Goal: Task Accomplishment & Management: Use online tool/utility

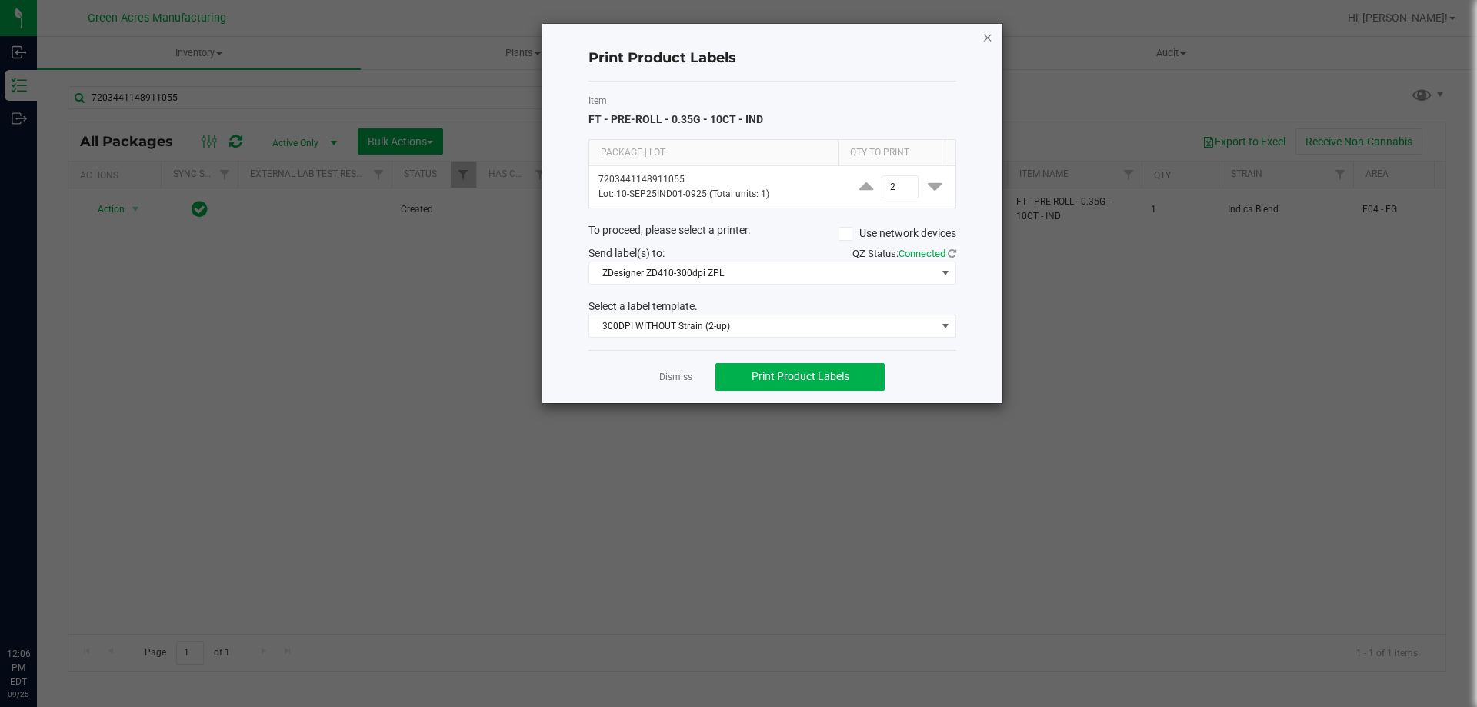
click at [988, 35] on icon "button" at bounding box center [987, 37] width 11 height 18
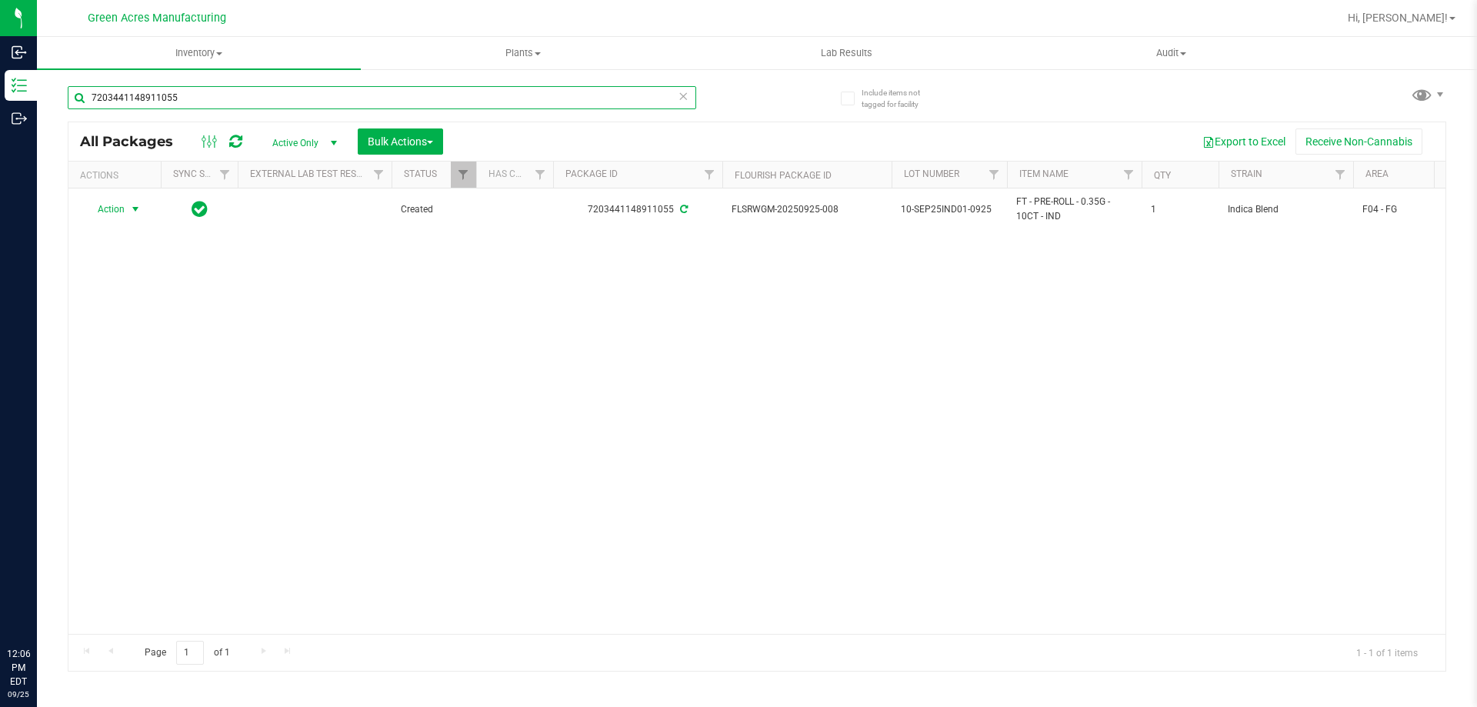
click at [337, 95] on input "7203441148911055" at bounding box center [382, 97] width 628 height 23
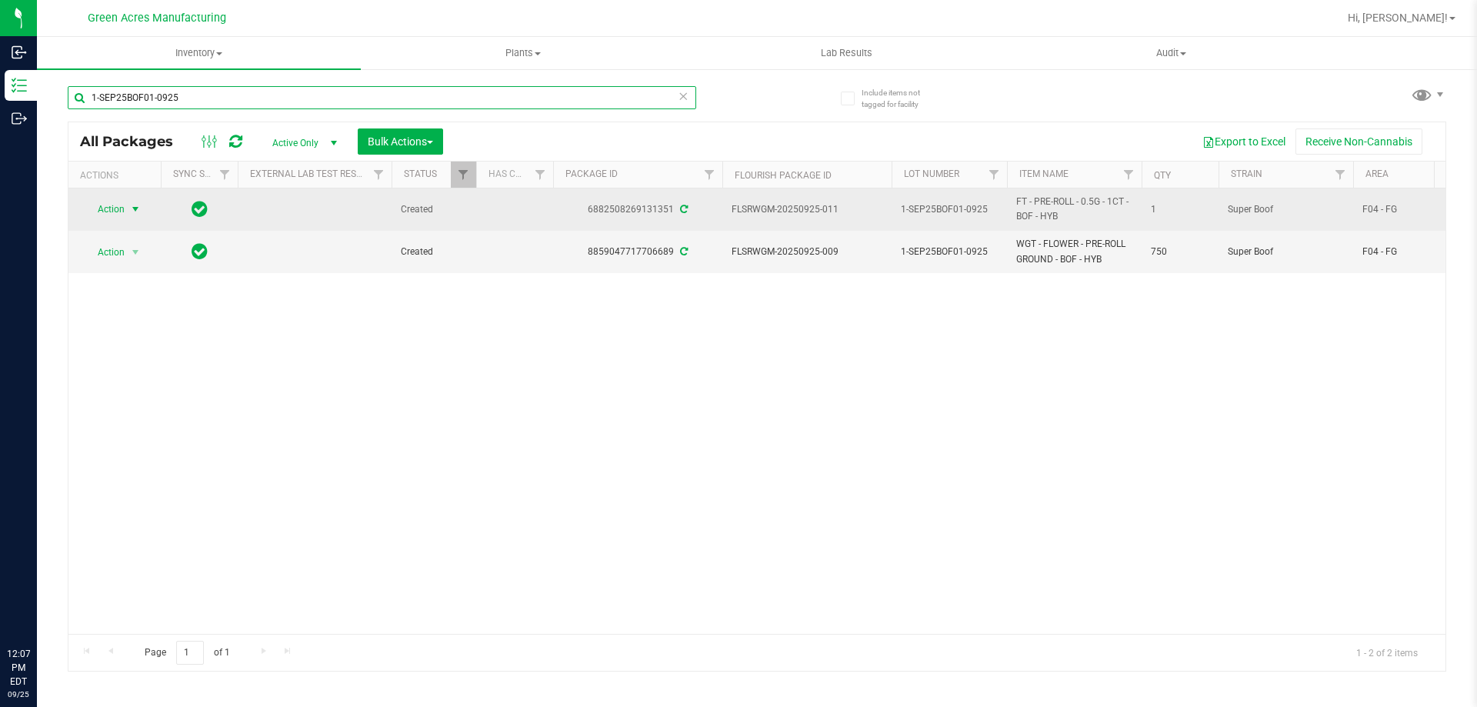
type input "1-SEP25BOF01-0925"
click at [135, 209] on span "select" at bounding box center [135, 209] width 12 height 12
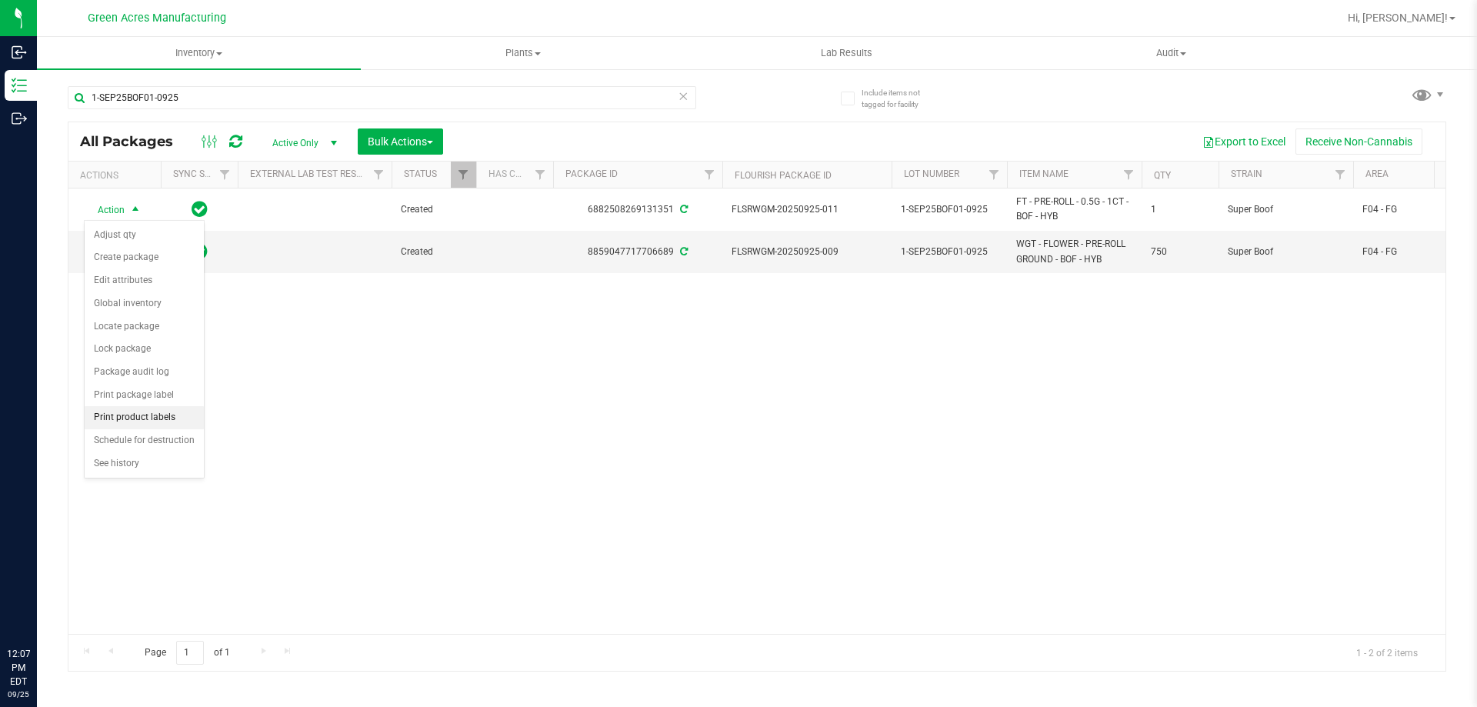
click at [155, 423] on li "Print product labels" at bounding box center [144, 417] width 119 height 23
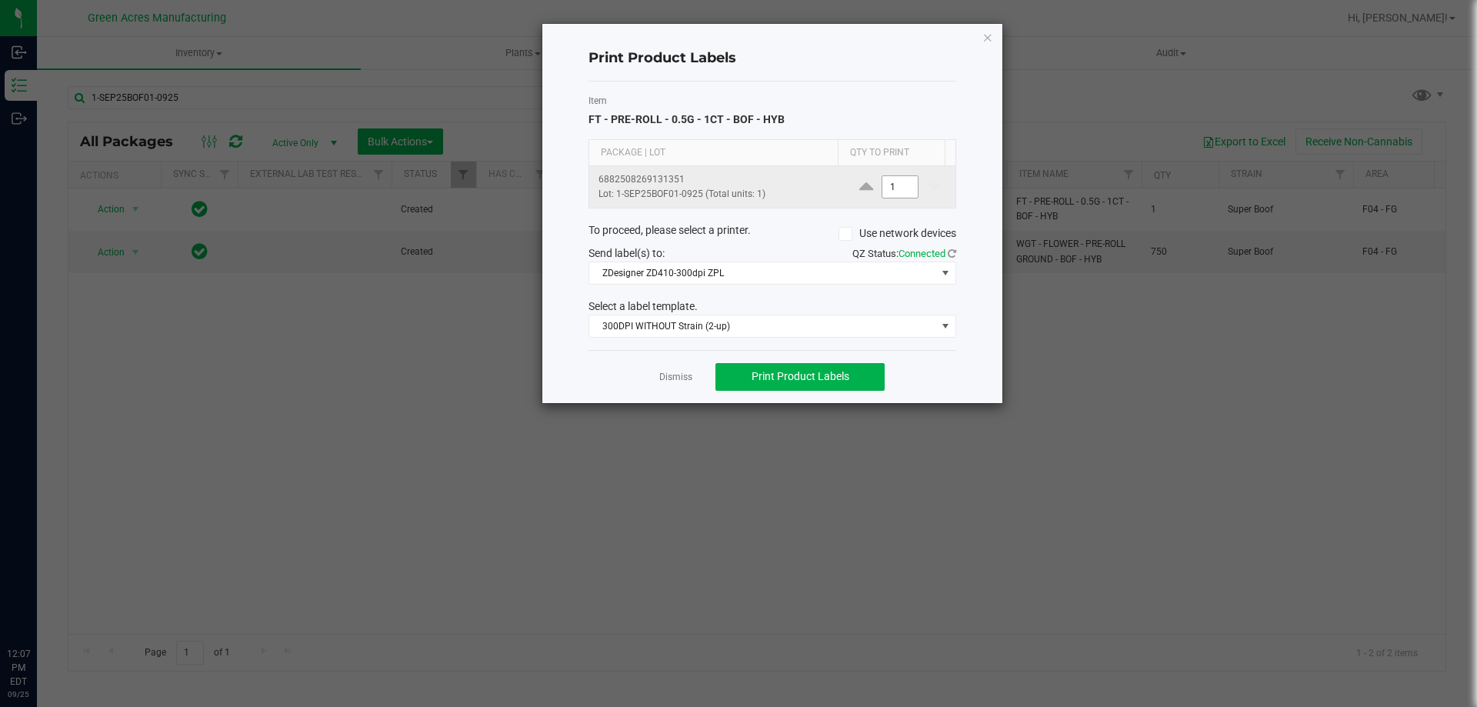
click at [894, 190] on input "1" at bounding box center [899, 187] width 35 height 22
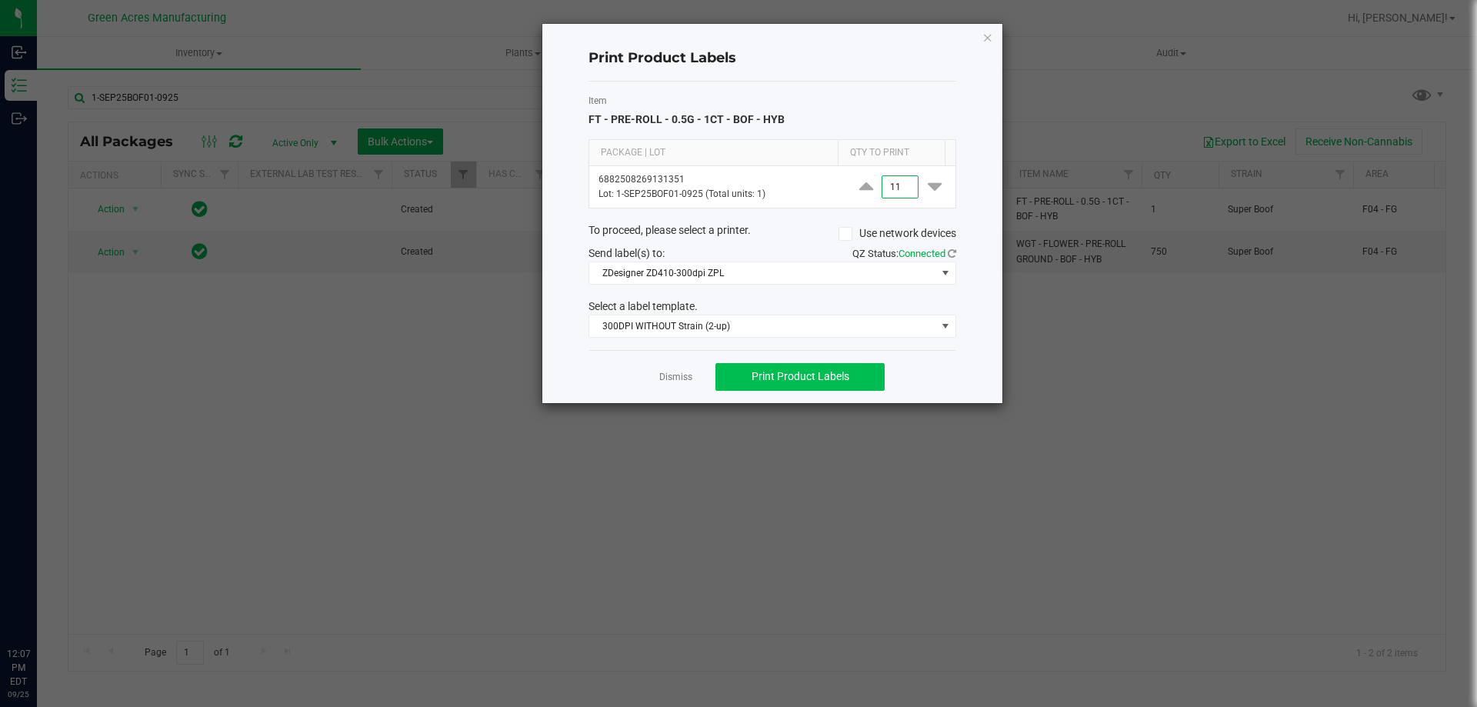
type input "11"
click at [866, 370] on button "Print Product Labels" at bounding box center [799, 377] width 169 height 28
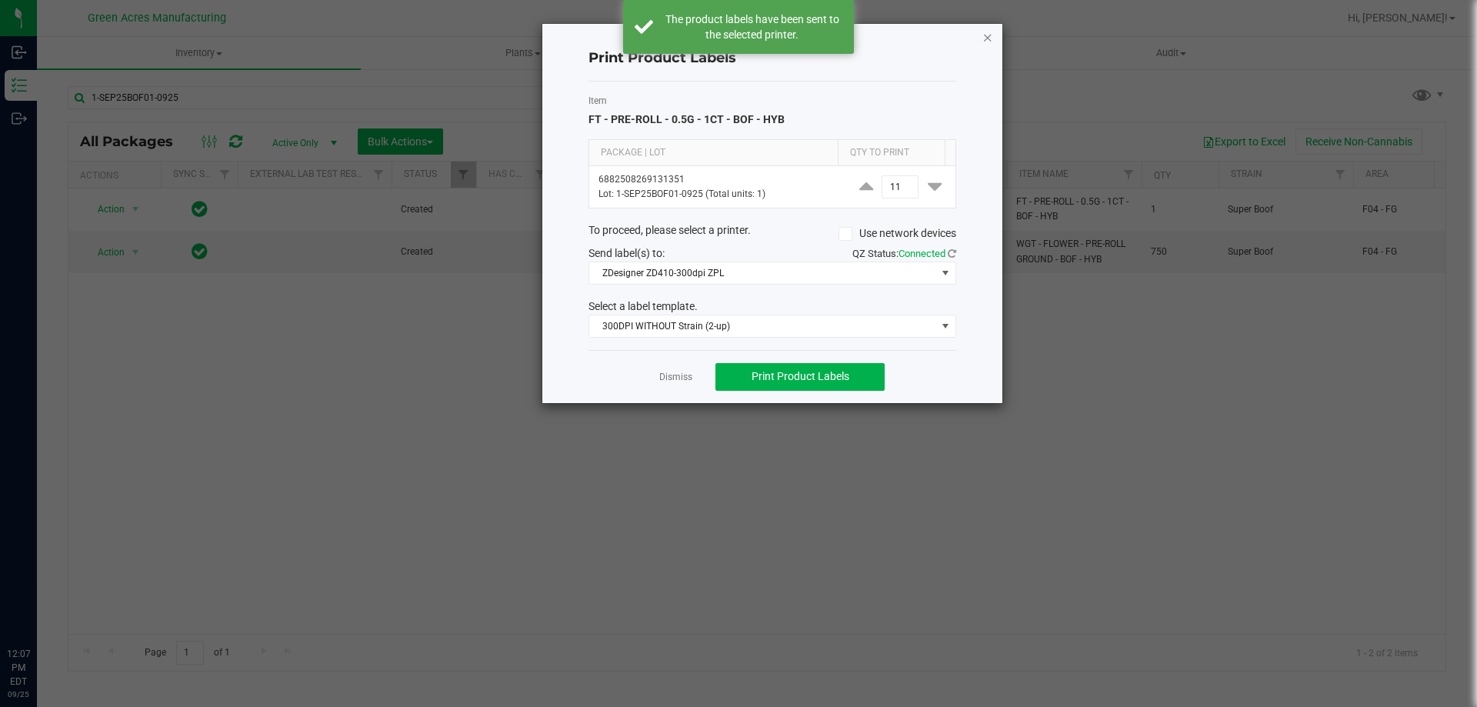
click at [985, 41] on icon "button" at bounding box center [987, 37] width 11 height 18
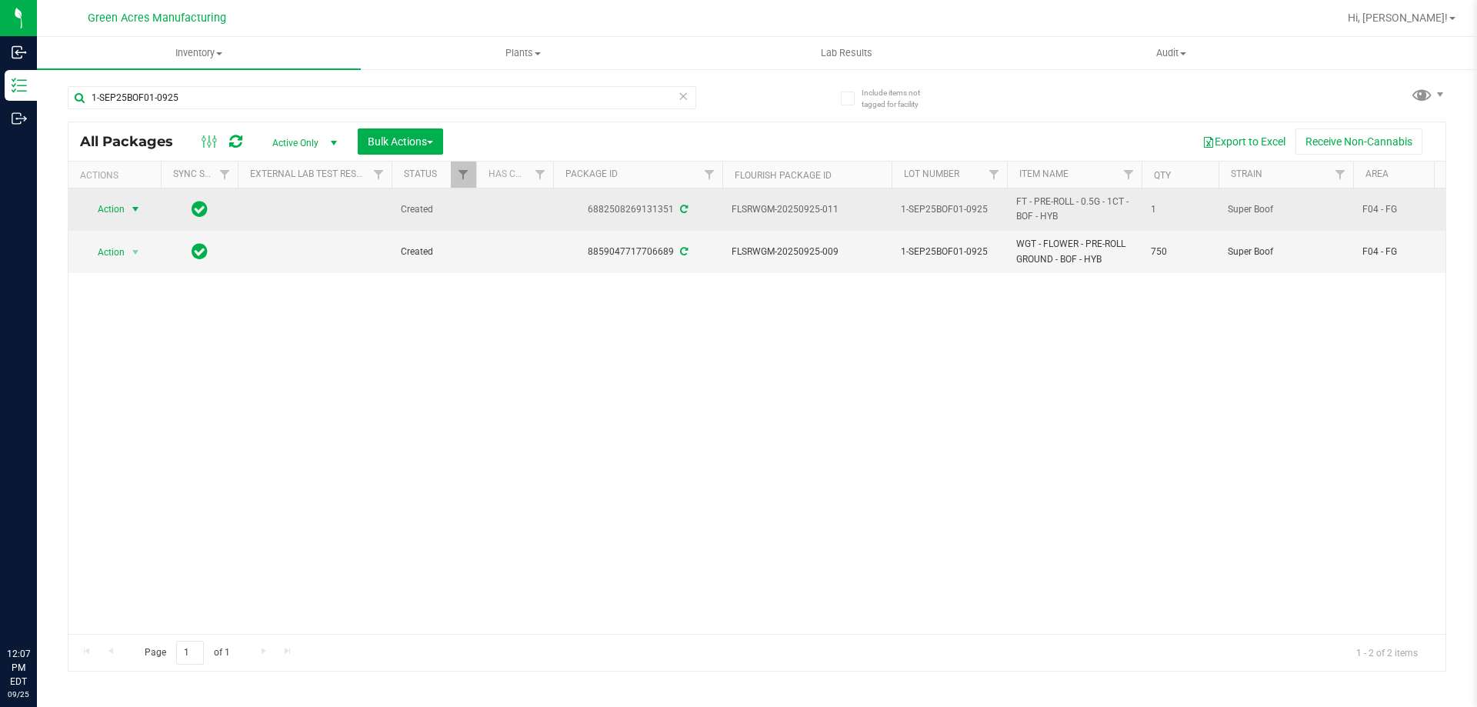
click at [112, 209] on span "Action" at bounding box center [105, 209] width 42 height 22
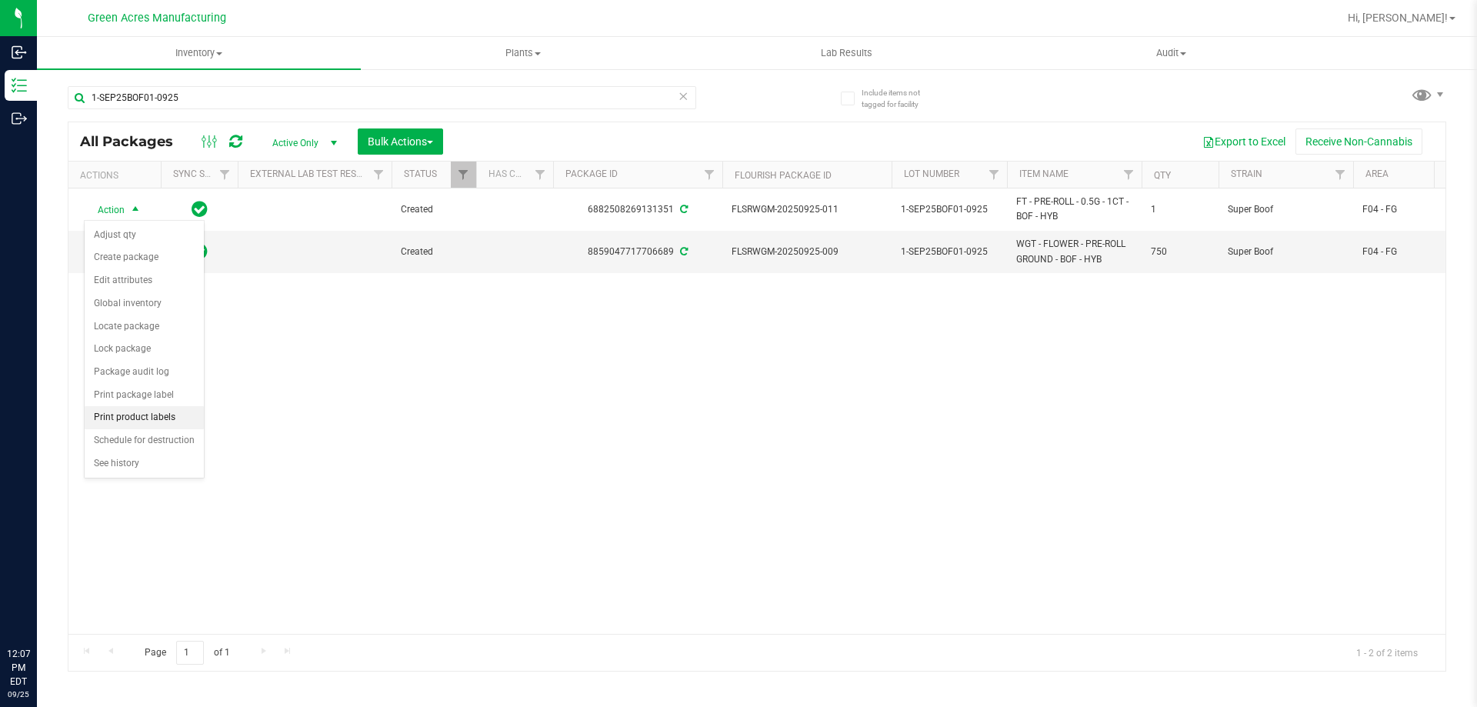
click at [162, 410] on li "Print product labels" at bounding box center [144, 417] width 119 height 23
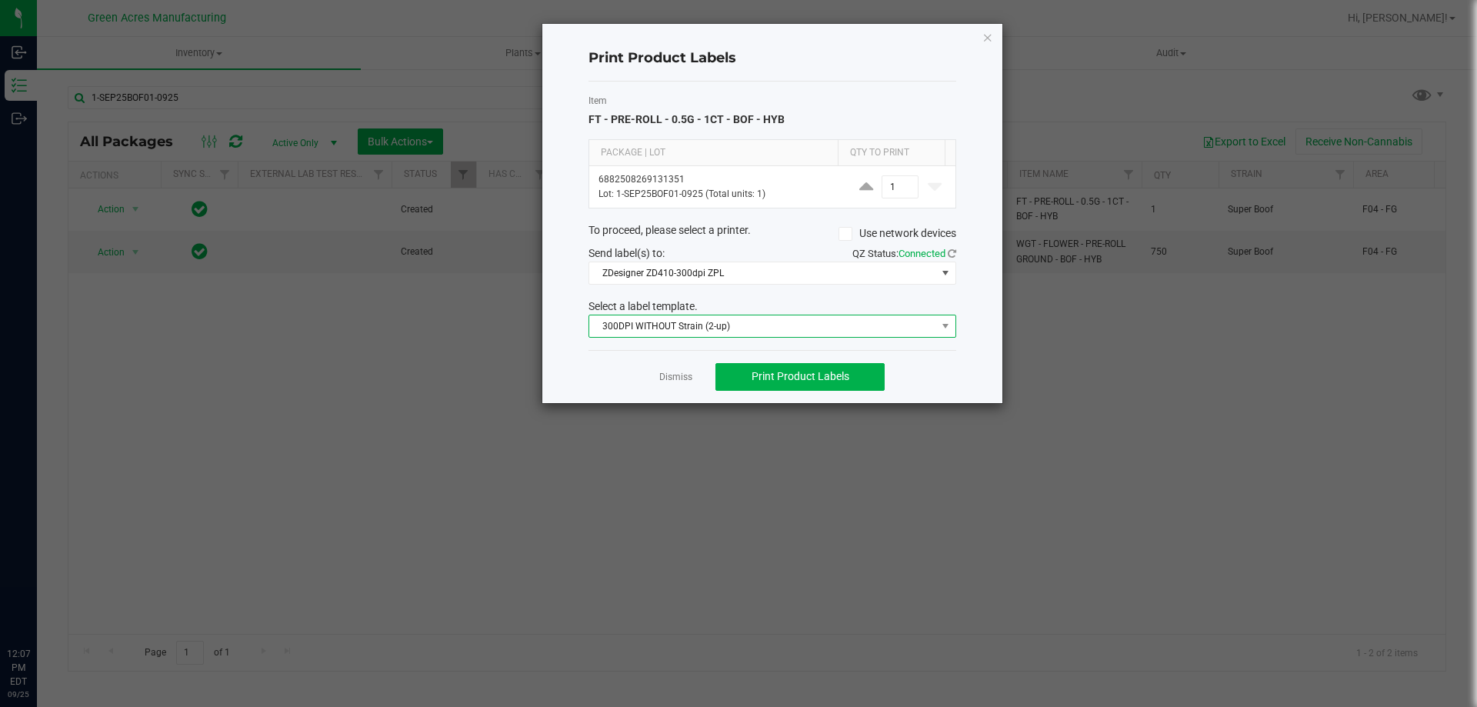
click at [695, 327] on span "300DPI WITHOUT Strain (2-up)" at bounding box center [762, 326] width 347 height 22
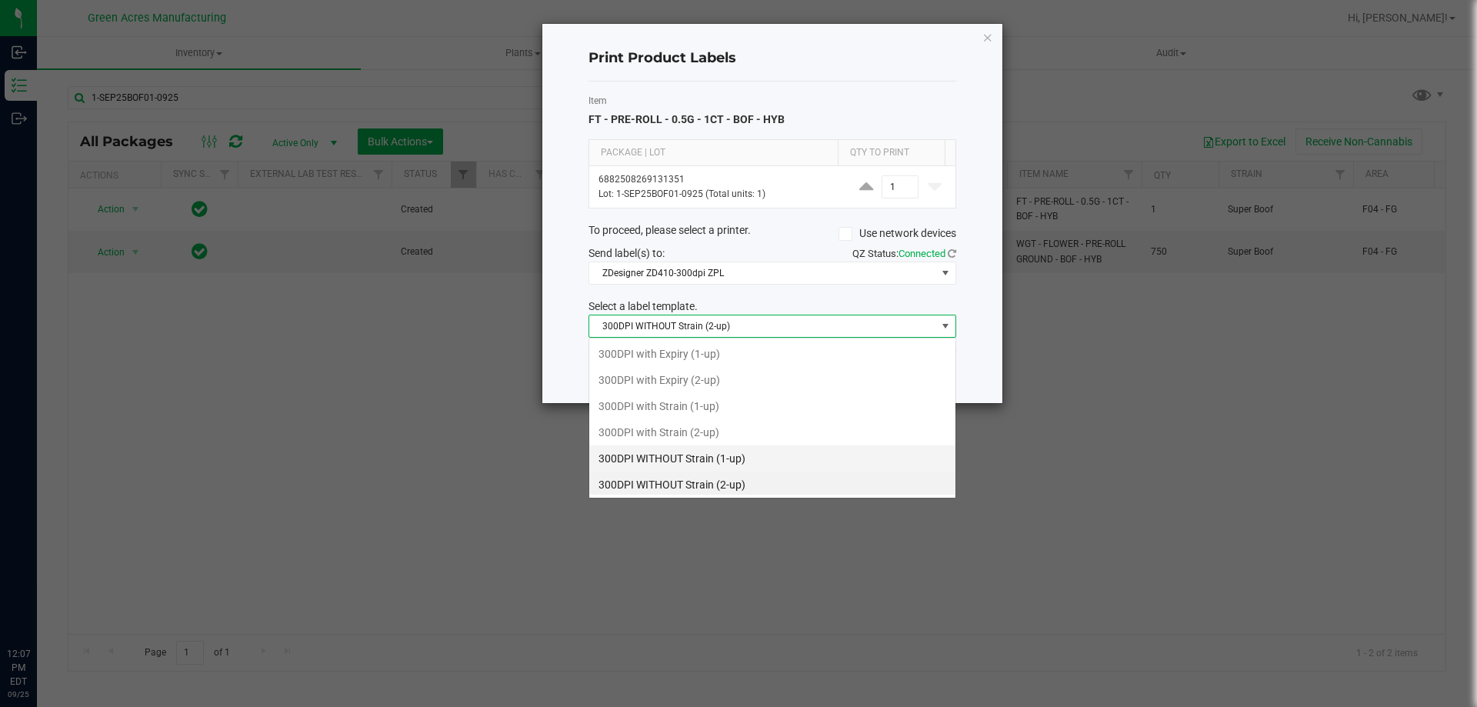
scroll to position [23, 368]
click at [688, 437] on li "300DPI with Strain (2-up)" at bounding box center [772, 429] width 366 height 26
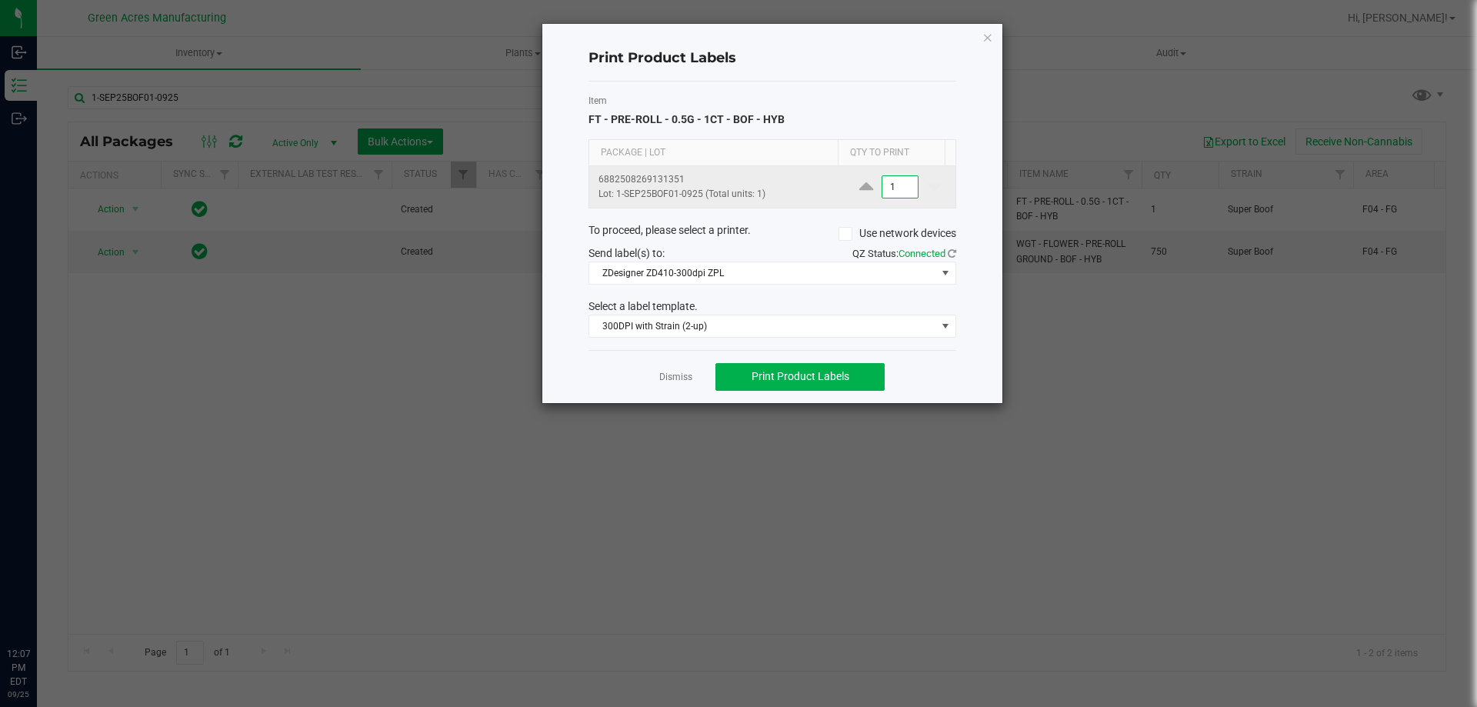
click at [903, 178] on input "1" at bounding box center [899, 187] width 35 height 22
type input "11"
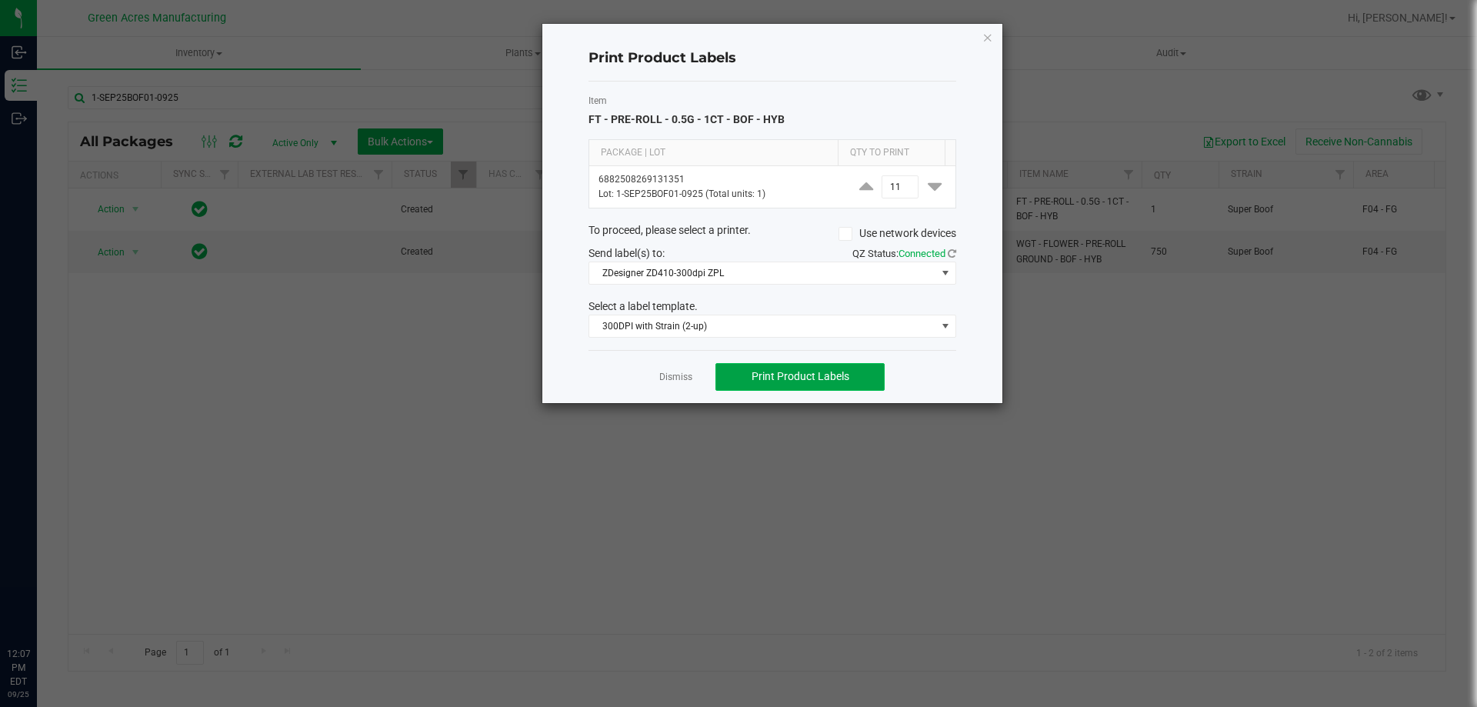
click at [740, 385] on button "Print Product Labels" at bounding box center [799, 377] width 169 height 28
